Goal: Navigation & Orientation: Understand site structure

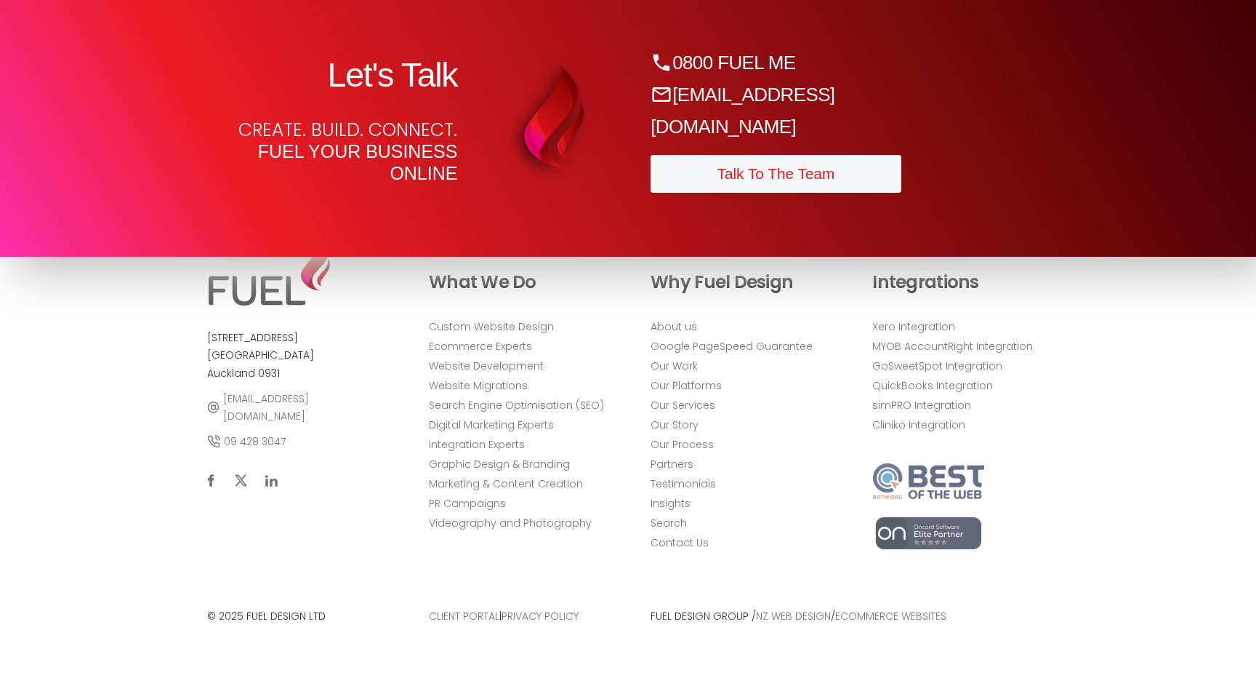
scroll to position [8087, 0]
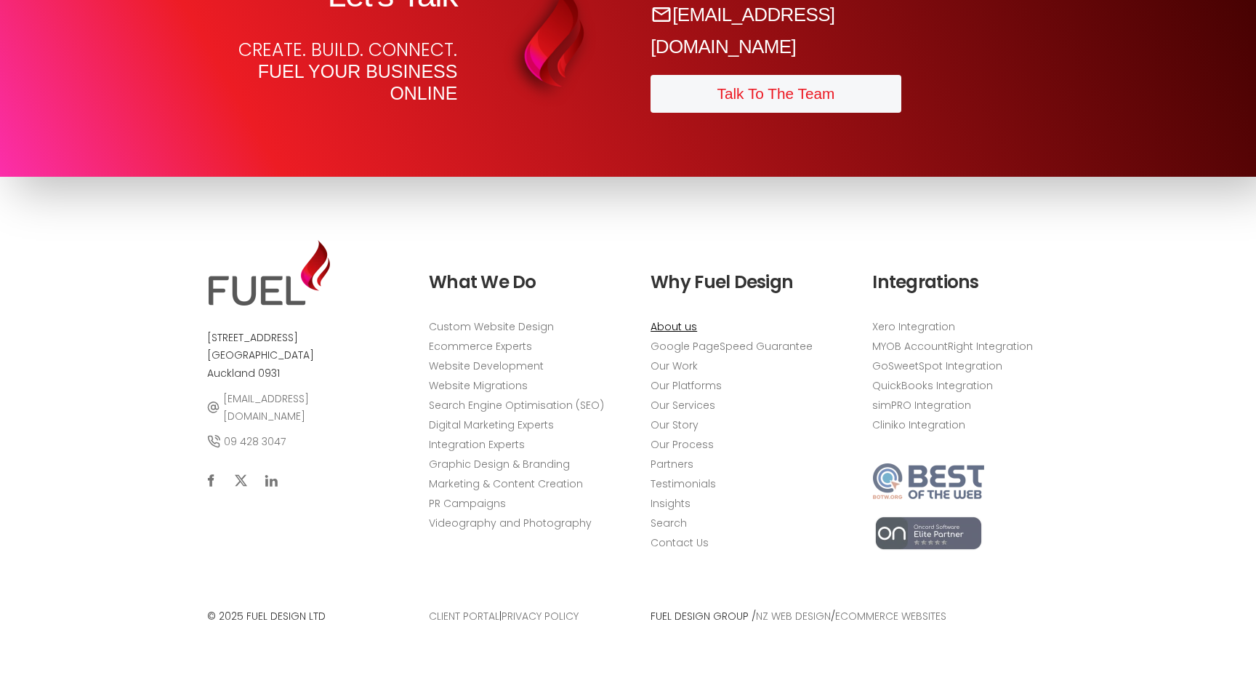
click at [681, 329] on link "About us" at bounding box center [674, 326] width 47 height 15
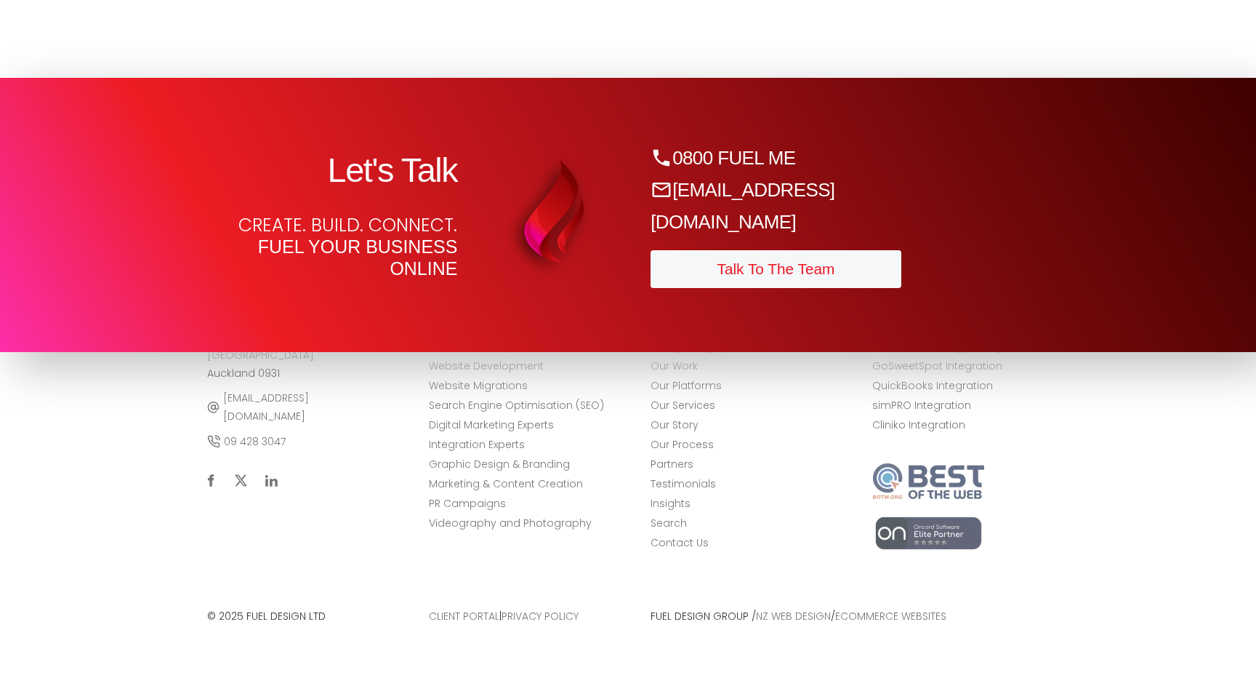
scroll to position [6135, 0]
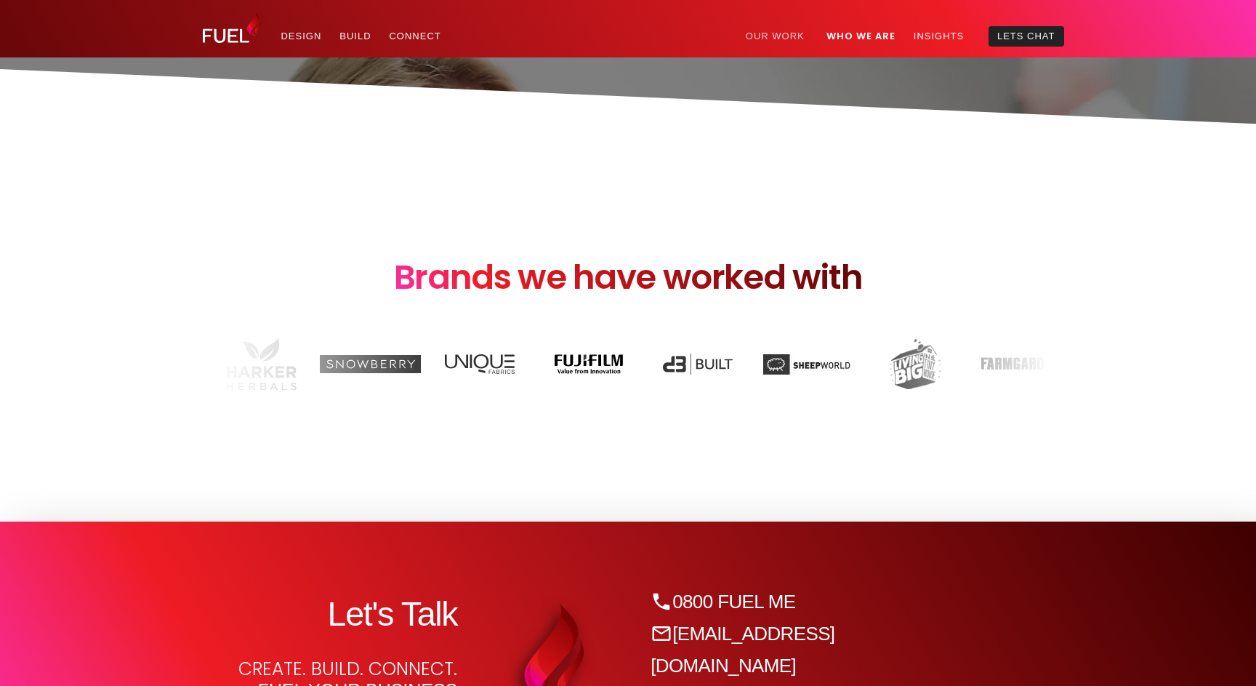
click at [790, 35] on link "Our Work" at bounding box center [775, 36] width 77 height 21
